Goal: Task Accomplishment & Management: Use online tool/utility

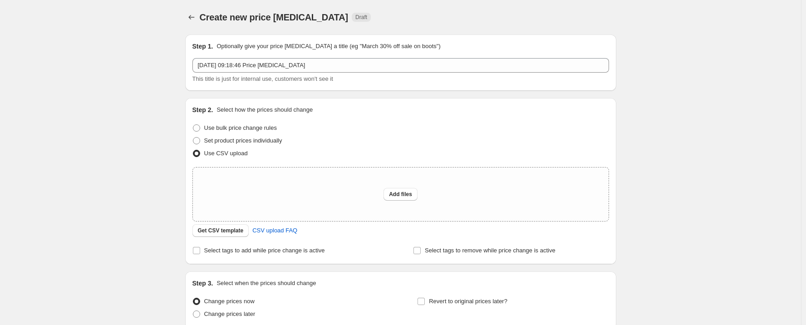
scroll to position [80, 0]
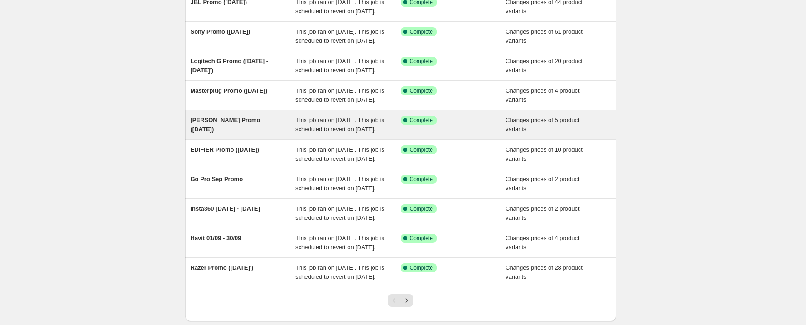
scroll to position [45, 0]
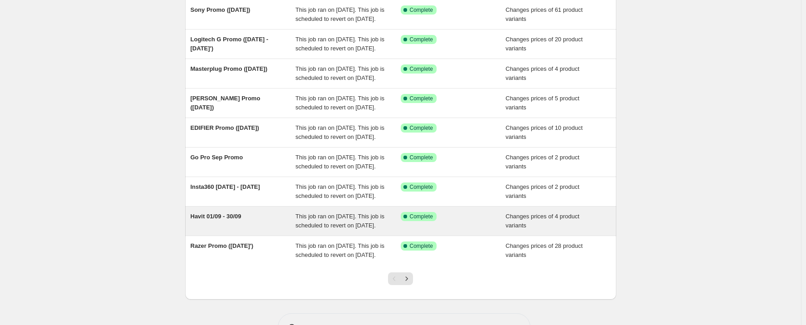
scroll to position [233, 0]
